Goal: Check status

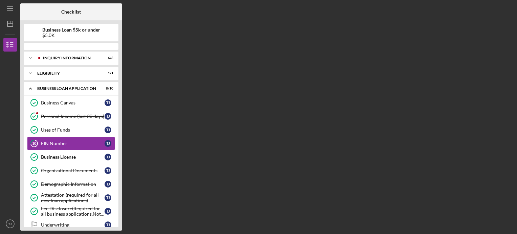
scroll to position [3, 0]
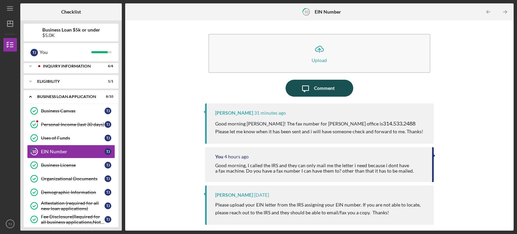
click at [312, 86] on icon "Icon/Message" at bounding box center [305, 88] width 17 height 17
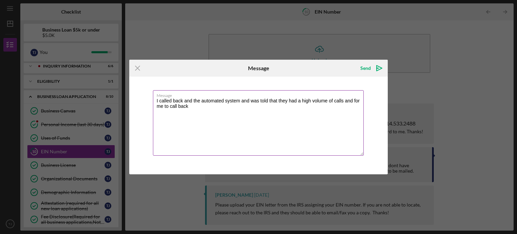
click at [193, 107] on textarea "I called back and the automated system and was told that they had a high volume…" at bounding box center [258, 122] width 211 height 65
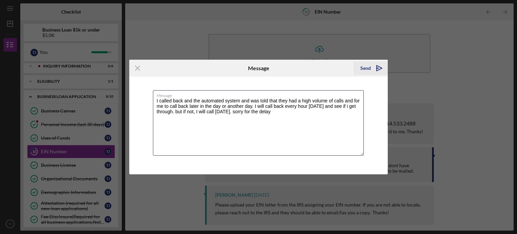
type textarea "I called back and the automated system and was told that they had a high volume…"
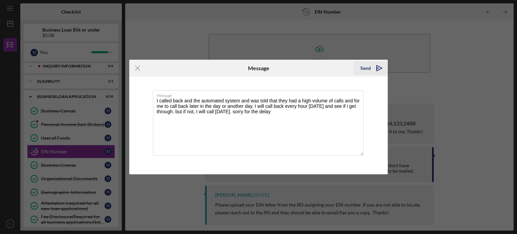
click at [381, 67] on icon "Icon/icon-invite-send" at bounding box center [379, 68] width 17 height 17
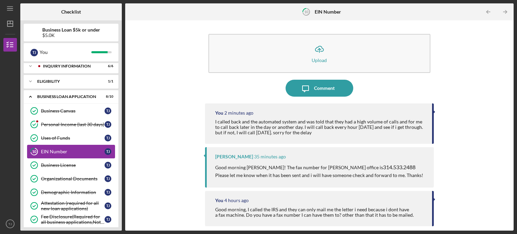
click at [42, 143] on icon "10" at bounding box center [34, 151] width 17 height 17
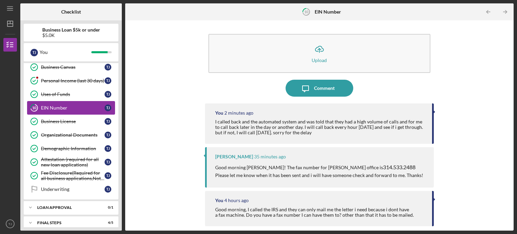
scroll to position [67, 0]
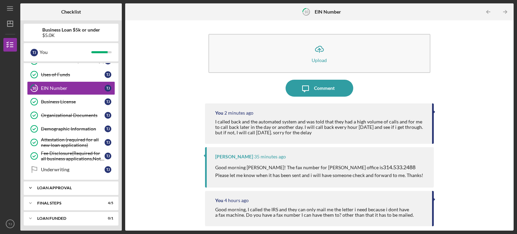
click at [79, 182] on div "Icon/Expander Loan Approval 0 / 1" at bounding box center [71, 188] width 95 height 14
click at [85, 206] on link "Loan Pre-Approval Loan Pre-Approval T J" at bounding box center [71, 202] width 88 height 14
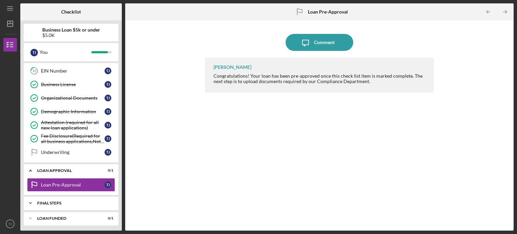
click at [51, 201] on div "Final Steps" at bounding box center [73, 203] width 73 height 4
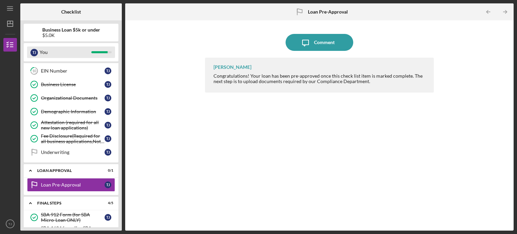
click at [83, 56] on div "You" at bounding box center [66, 52] width 52 height 12
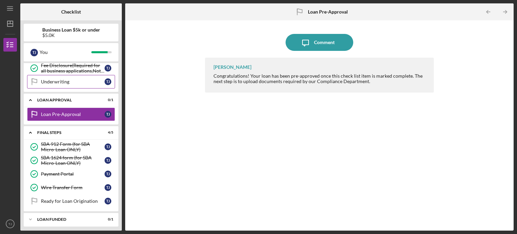
click at [53, 81] on div "Underwriting" at bounding box center [73, 81] width 64 height 5
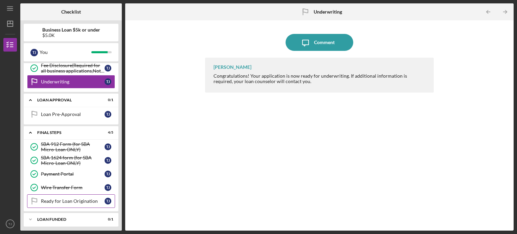
click at [52, 198] on div "Ready for Loan Origination" at bounding box center [73, 200] width 64 height 5
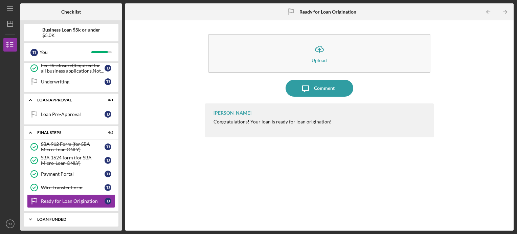
click at [58, 217] on div "LOAN FUNDED" at bounding box center [73, 219] width 73 height 4
